Goal: Task Accomplishment & Management: Manage account settings

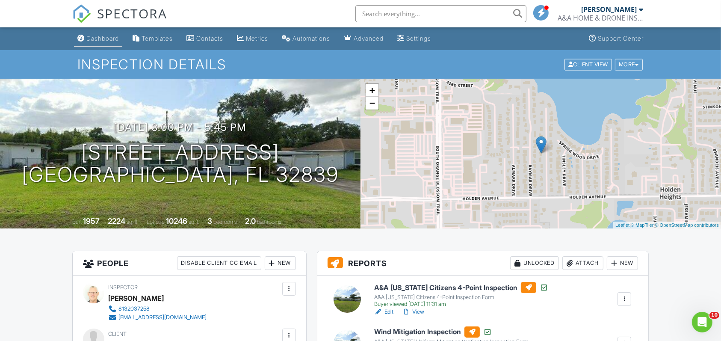
click at [116, 39] on div "Dashboard" at bounding box center [102, 38] width 33 height 7
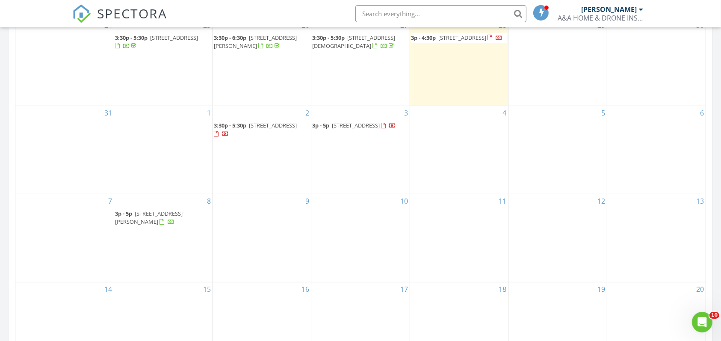
click at [441, 41] on span "9923 Sage Creek Dr, Sun City Center 33573" at bounding box center [462, 38] width 48 height 8
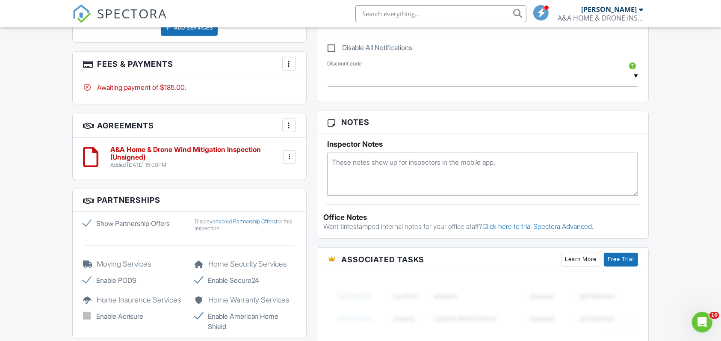
scroll to position [475, 0]
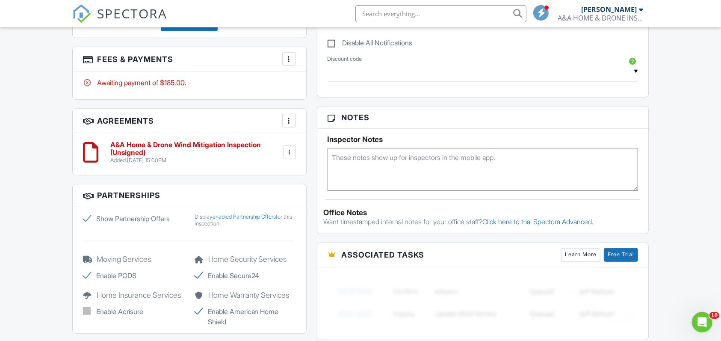
click at [289, 59] on div at bounding box center [289, 59] width 9 height 9
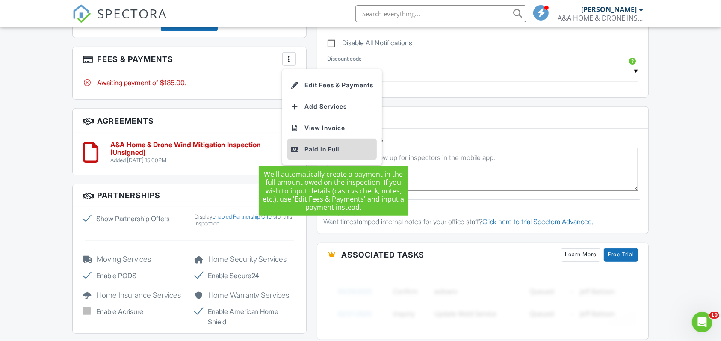
click at [328, 154] on div "Paid In Full" at bounding box center [332, 149] width 83 height 10
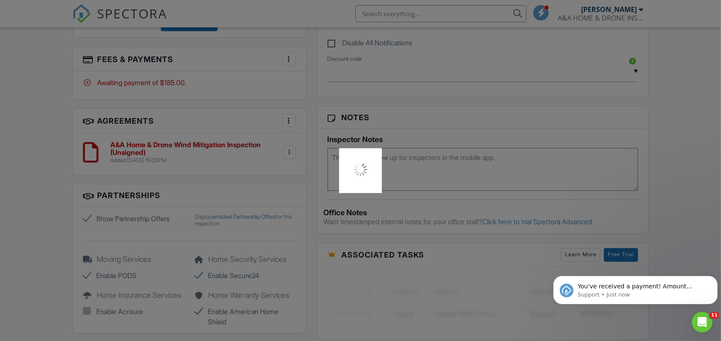
scroll to position [0, 0]
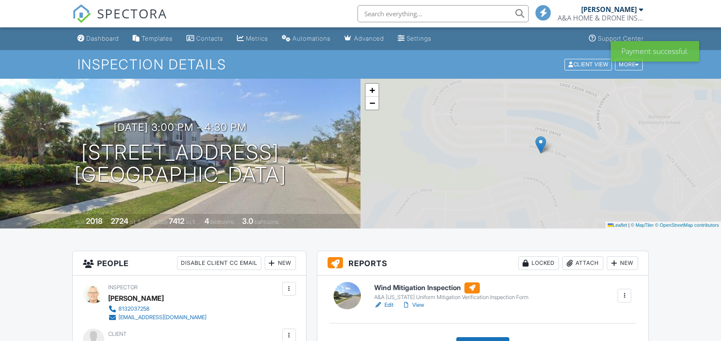
scroll to position [145, 0]
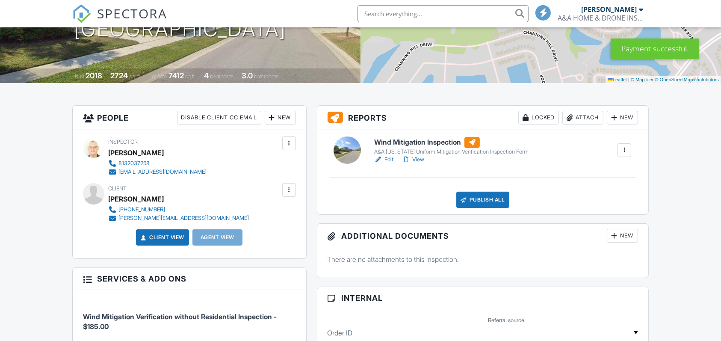
click at [388, 158] on link "Edit" at bounding box center [383, 159] width 19 height 9
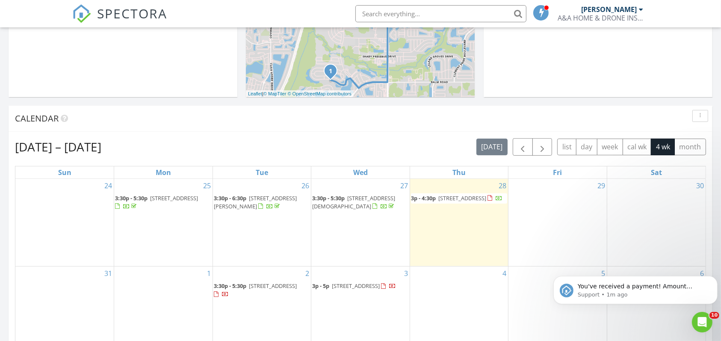
click at [441, 201] on span "[STREET_ADDRESS]" at bounding box center [462, 198] width 48 height 8
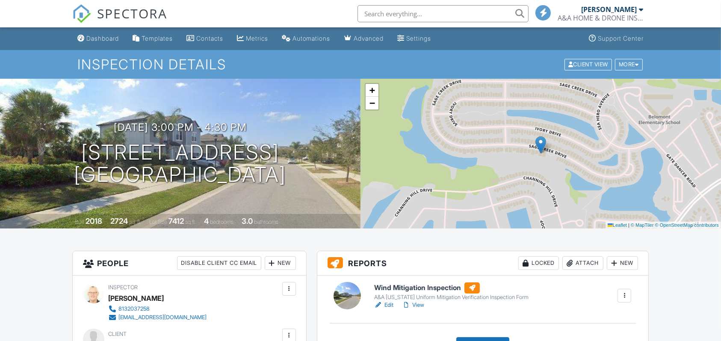
click at [232, 154] on h1 "9923 Sage Creek Dr Sun City Center, FL 33573" at bounding box center [180, 163] width 212 height 45
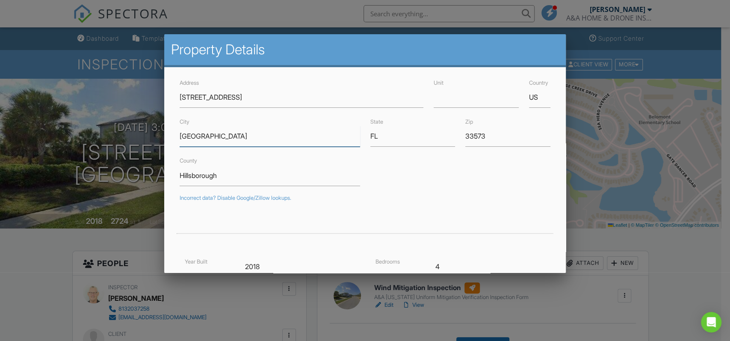
click at [232, 134] on input "Sun City Center" at bounding box center [270, 136] width 180 height 21
type input "S"
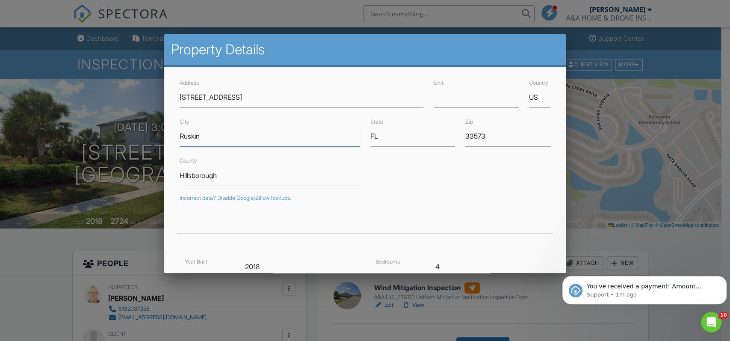
scroll to position [188, 0]
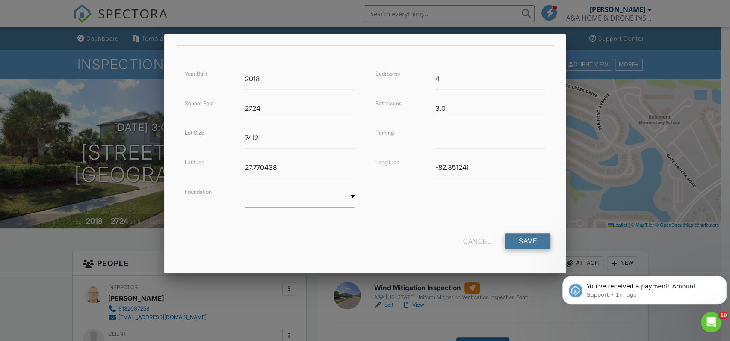
type input "Ruskin"
click at [523, 234] on input "Save" at bounding box center [527, 240] width 45 height 15
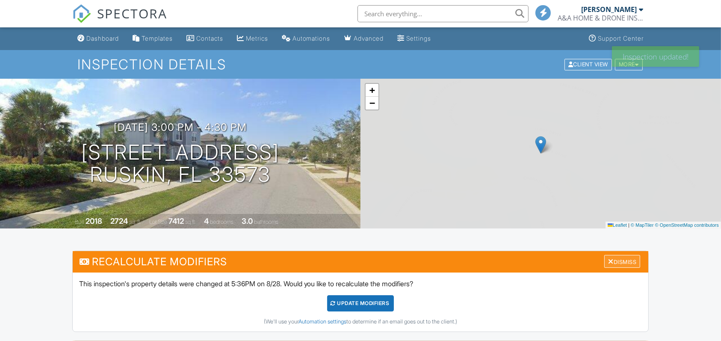
click at [627, 263] on div "Dismiss" at bounding box center [622, 261] width 36 height 13
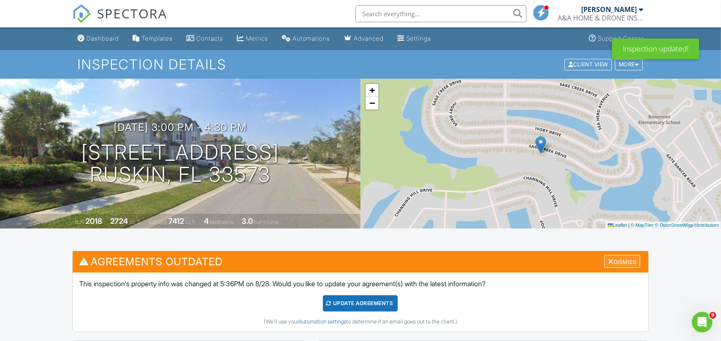
click at [623, 260] on div "Dismiss" at bounding box center [622, 261] width 36 height 13
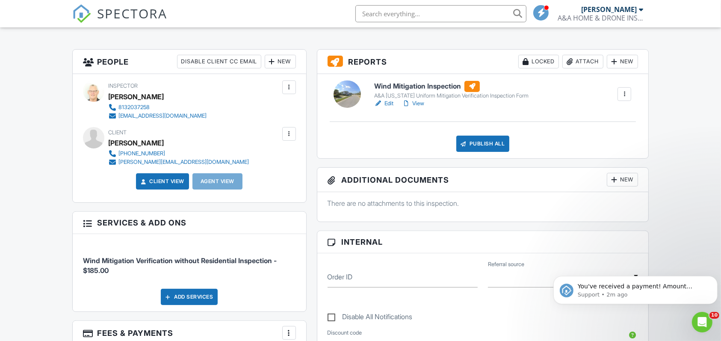
scroll to position [202, 0]
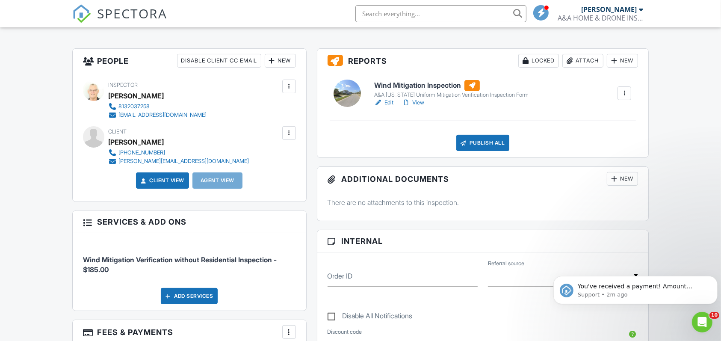
click at [387, 99] on link "Edit" at bounding box center [383, 102] width 19 height 9
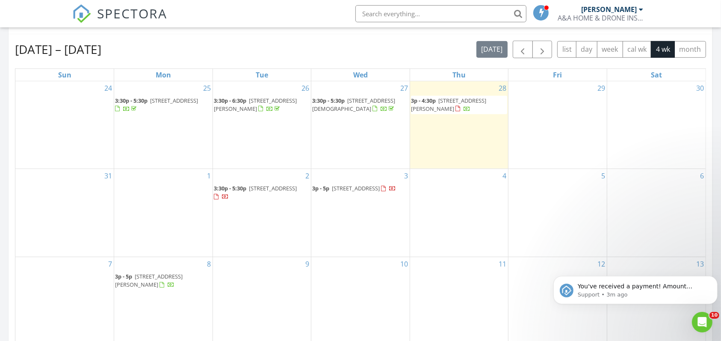
scroll to position [369, 0]
click at [436, 104] on span "3p - 4:30p [STREET_ADDRESS][PERSON_NAME]" at bounding box center [459, 104] width 97 height 17
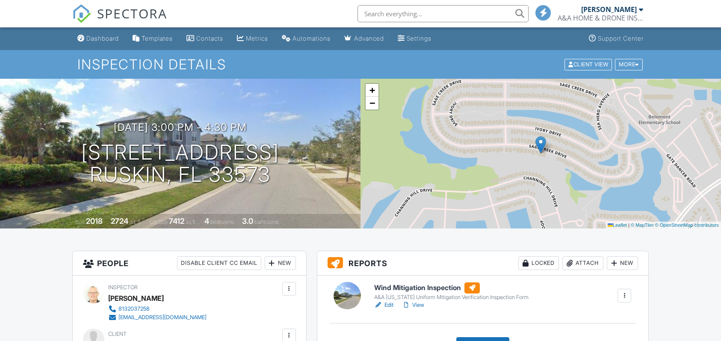
click at [492, 337] on div "Publish All" at bounding box center [482, 345] width 53 height 16
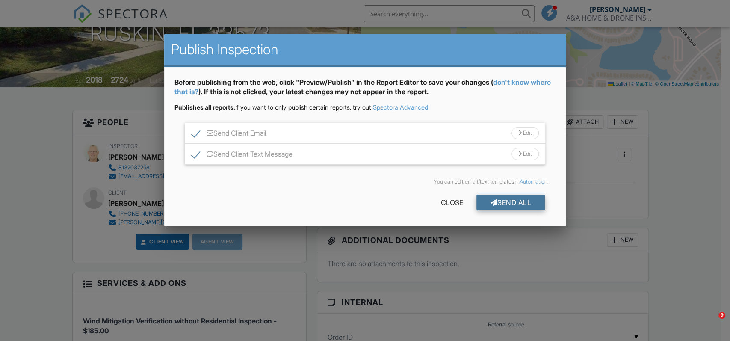
click at [530, 200] on div "Send All" at bounding box center [510, 202] width 68 height 15
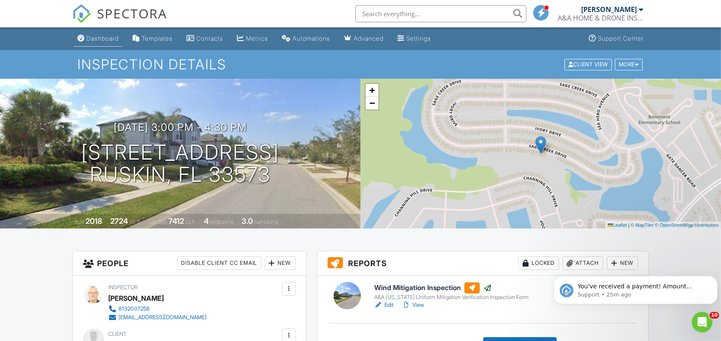
click at [107, 36] on div "Dashboard" at bounding box center [102, 38] width 33 height 7
